Goal: Navigation & Orientation: Find specific page/section

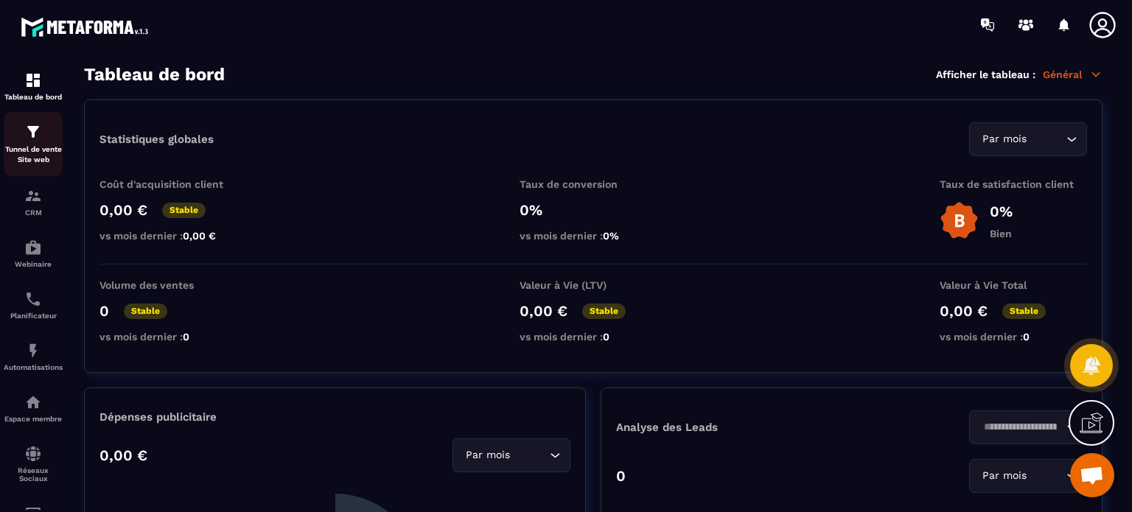
click at [30, 129] on img at bounding box center [33, 132] width 18 height 18
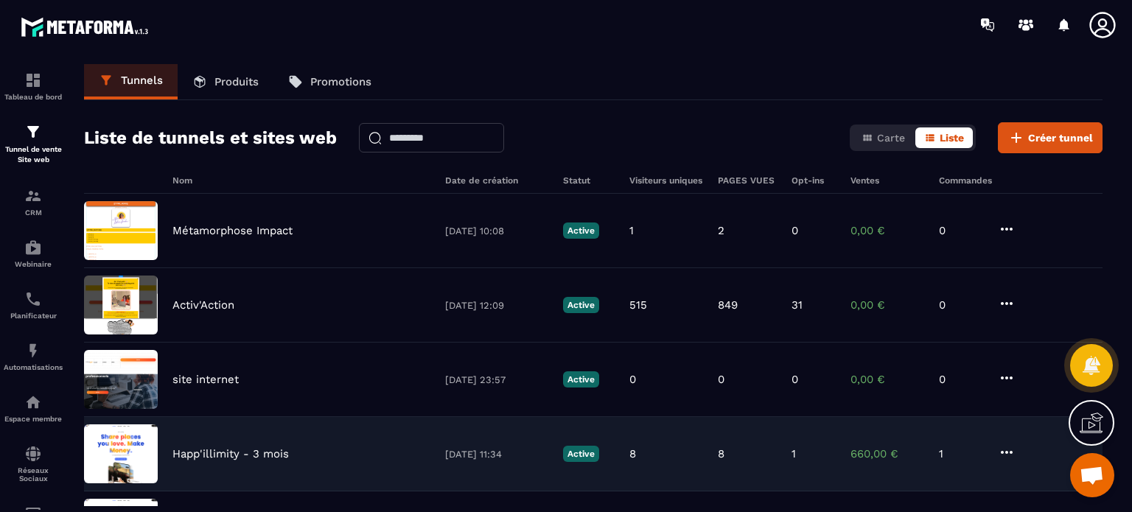
click at [178, 454] on p "Happ'illimity - 3 mois" at bounding box center [230, 453] width 116 height 13
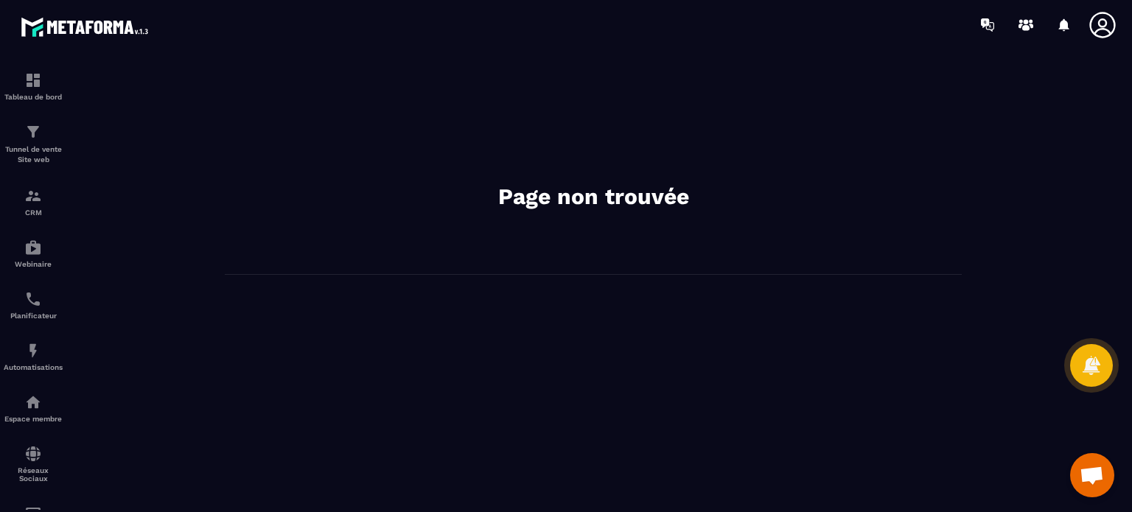
click at [1103, 27] on icon at bounding box center [1102, 25] width 26 height 26
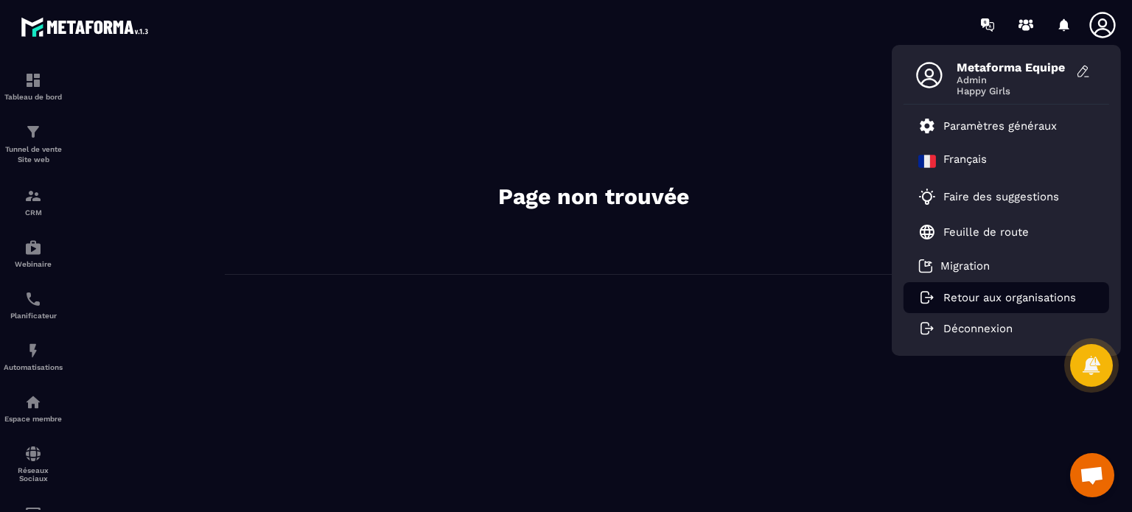
click at [984, 300] on p "Retour aux organisations" at bounding box center [1009, 297] width 133 height 13
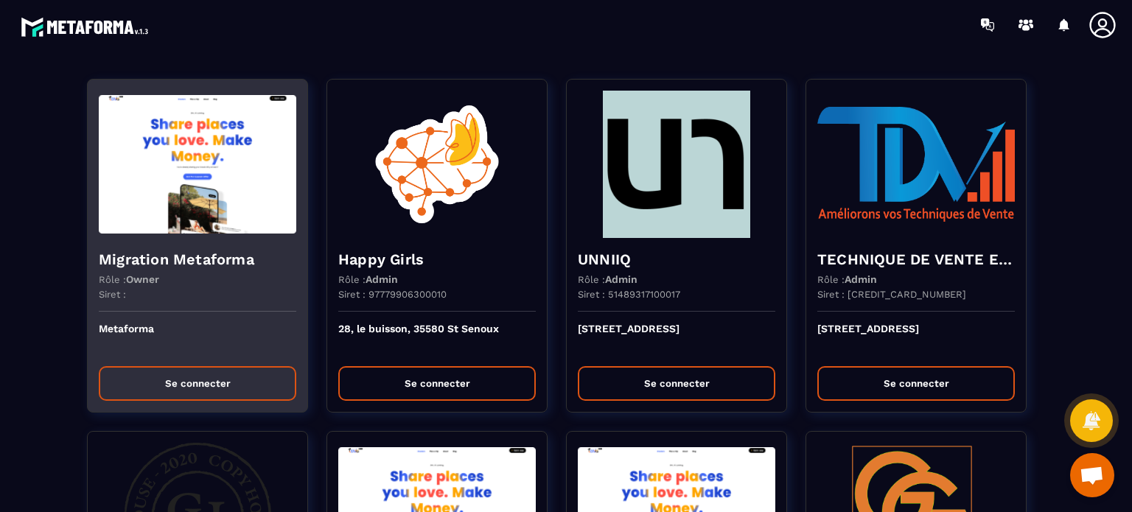
click at [144, 389] on button "Se connecter" at bounding box center [197, 383] width 197 height 35
